Goal: Task Accomplishment & Management: Manage account settings

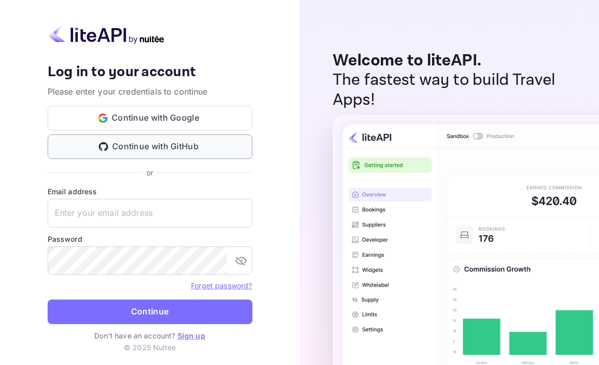
click at [202, 145] on button "Continue with GitHub" at bounding box center [150, 147] width 205 height 25
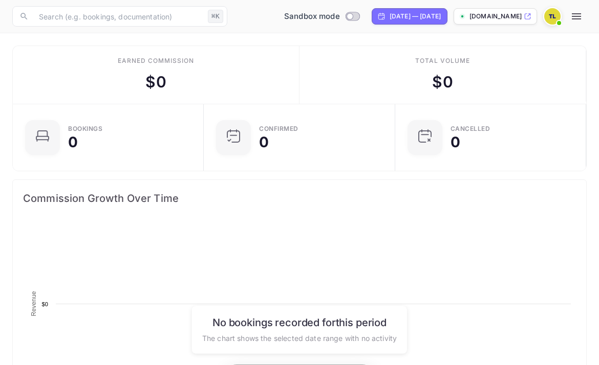
scroll to position [166, 283]
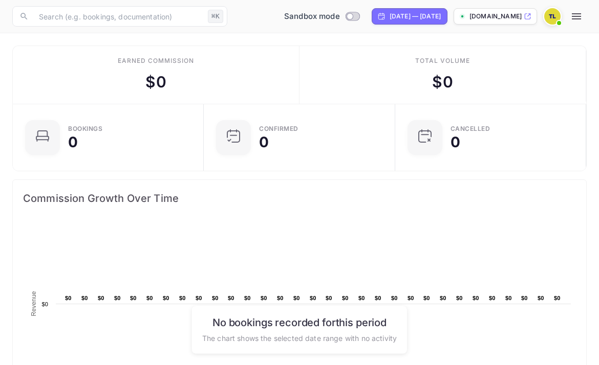
click at [570, 18] on icon "button" at bounding box center [576, 16] width 12 height 12
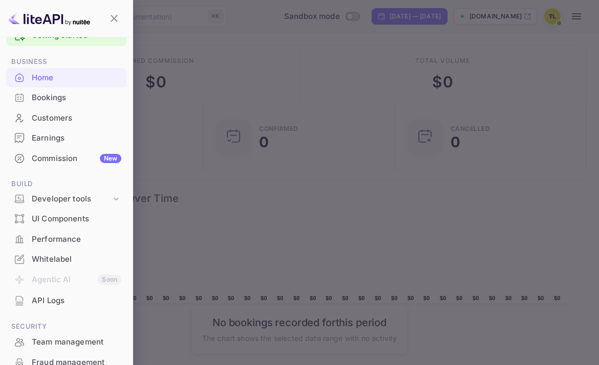
scroll to position [28, 0]
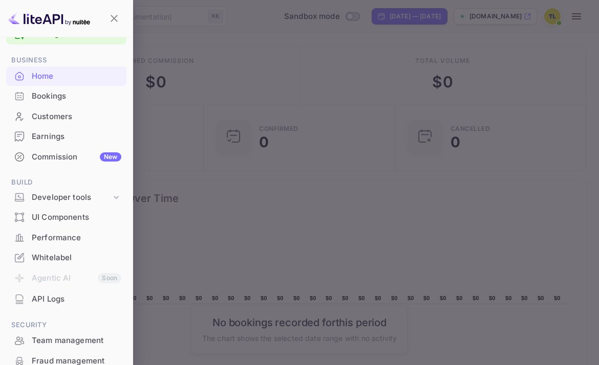
click at [68, 256] on div "Whitelabel" at bounding box center [77, 258] width 90 height 12
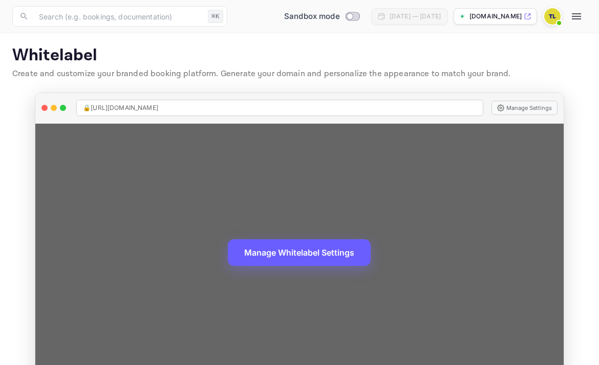
click at [316, 241] on button "Manage Whitelabel Settings" at bounding box center [299, 253] width 143 height 27
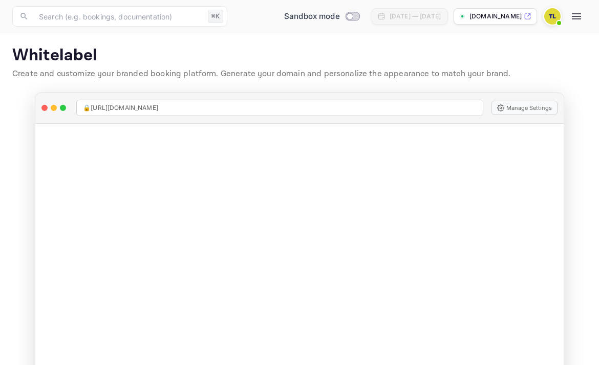
scroll to position [31, 0]
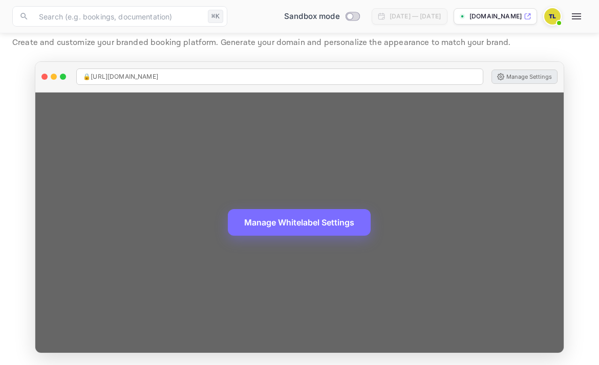
click at [520, 74] on button "Manage Settings" at bounding box center [524, 77] width 66 height 14
